Goal: Information Seeking & Learning: Learn about a topic

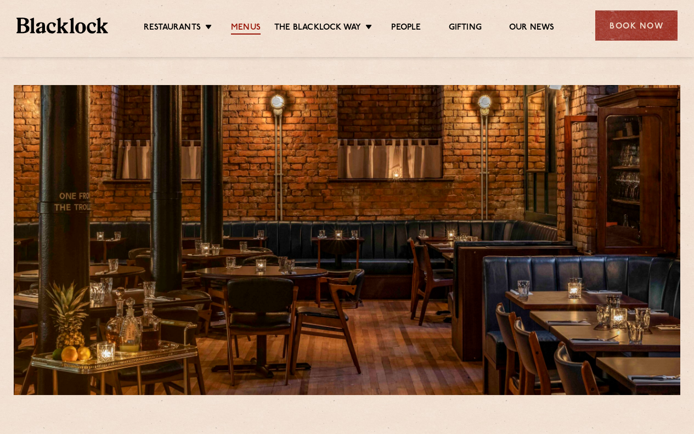
click at [253, 29] on link "Menus" at bounding box center [246, 28] width 30 height 12
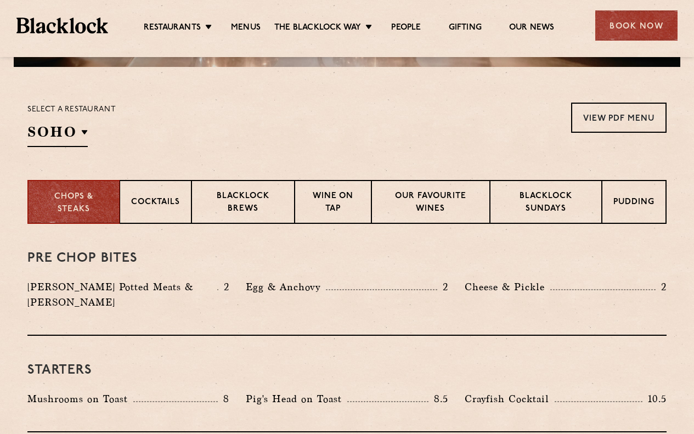
scroll to position [274, 0]
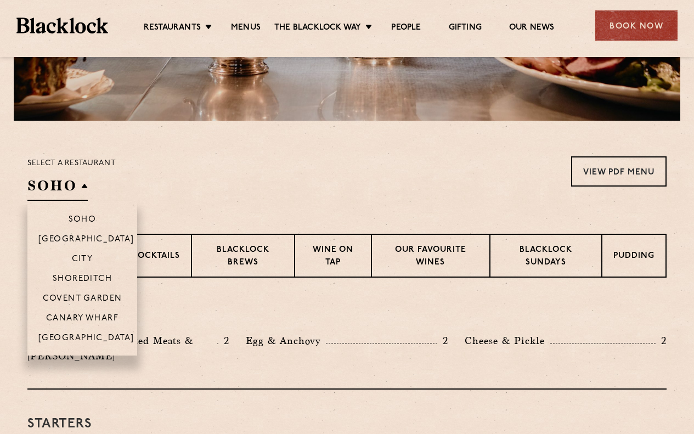
click at [73, 176] on h2 "SOHO" at bounding box center [57, 188] width 60 height 25
click at [67, 334] on p "[GEOGRAPHIC_DATA]" at bounding box center [86, 338] width 96 height 11
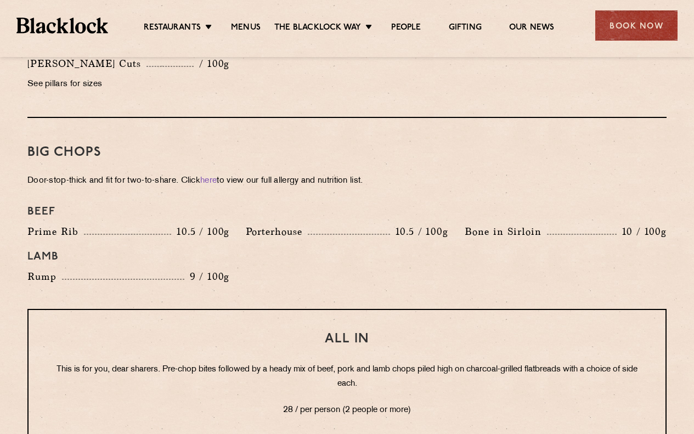
scroll to position [1152, 0]
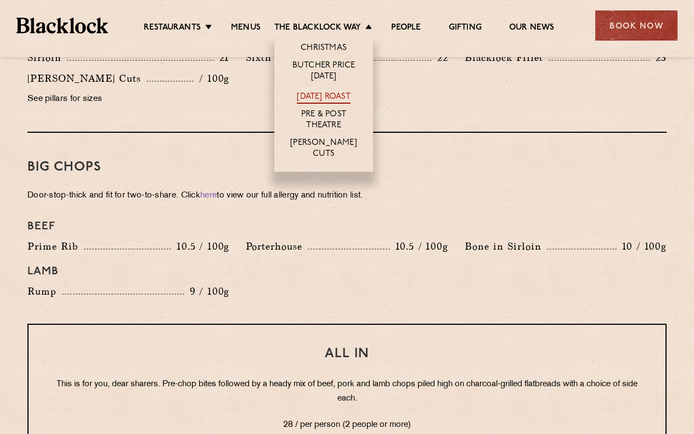
click at [346, 95] on link "[DATE] Roast" at bounding box center [323, 98] width 53 height 12
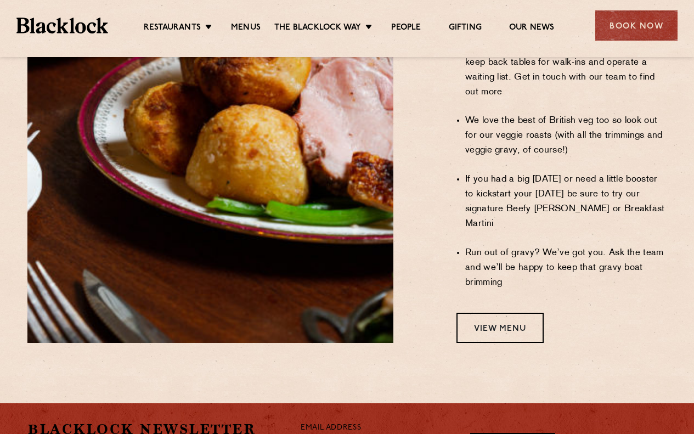
scroll to position [932, 0]
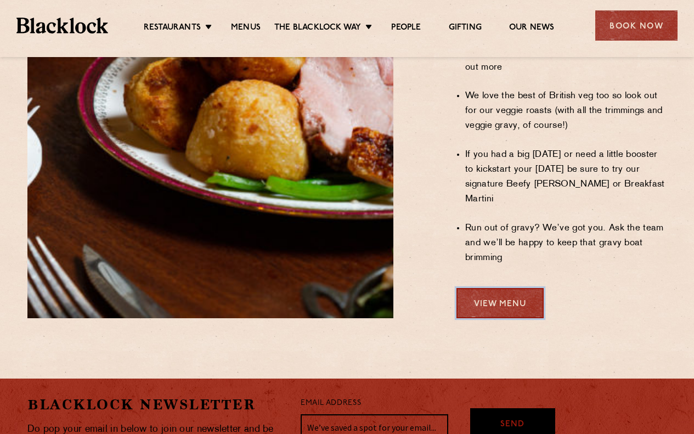
click at [478, 288] on link "View Menu" at bounding box center [499, 303] width 87 height 30
